Goal: Learn about a topic: Learn about a topic

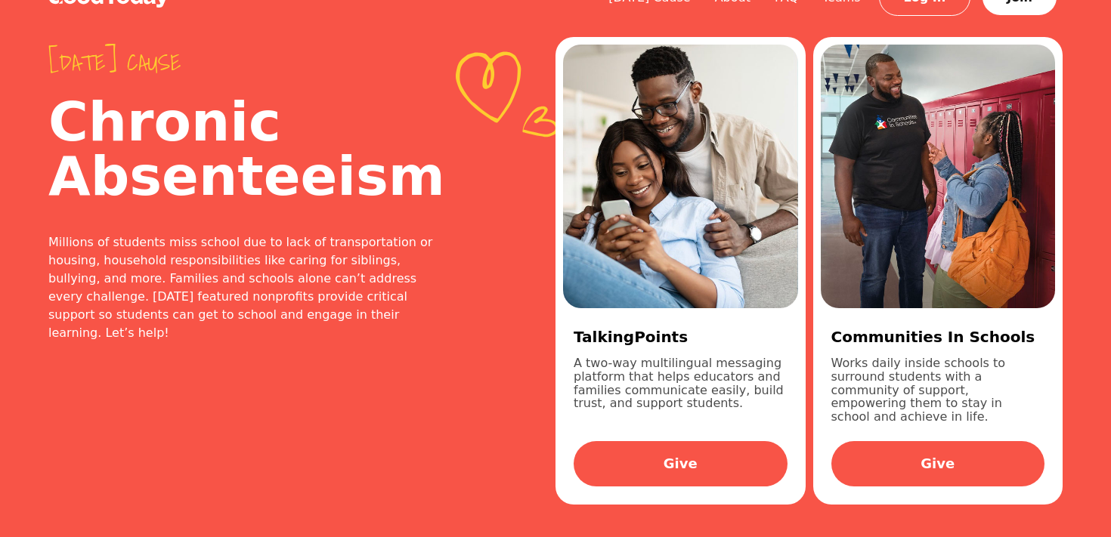
scroll to position [26, 0]
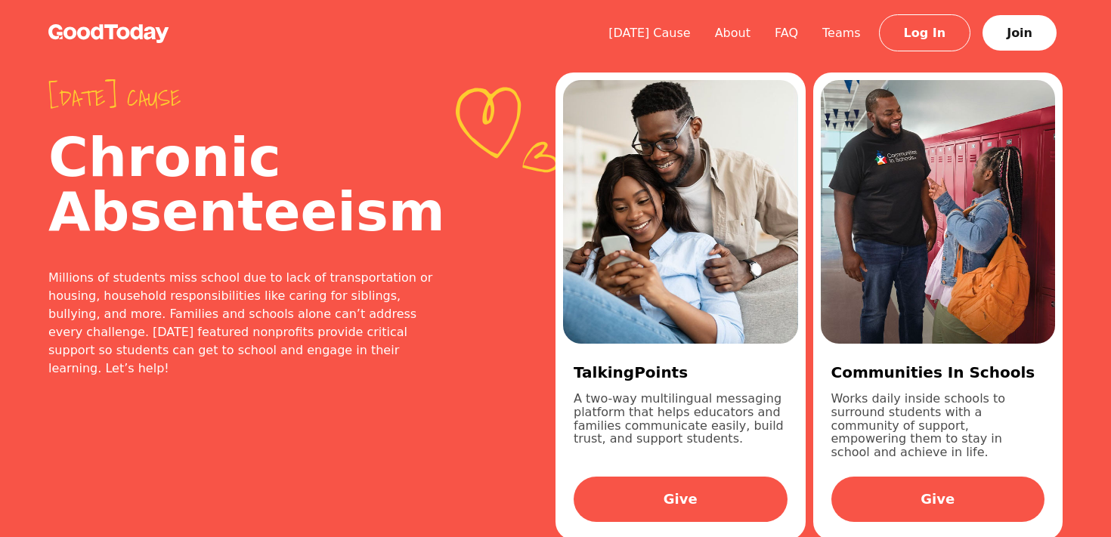
click at [468, 437] on div "Today's cause Chronic Absenteeism Millions of students miss school due to lack …" at bounding box center [301, 306] width 507 height 516
click at [388, 203] on h2 "Chronic Absenteeism" at bounding box center [241, 184] width 386 height 109
